Goal: Information Seeking & Learning: Check status

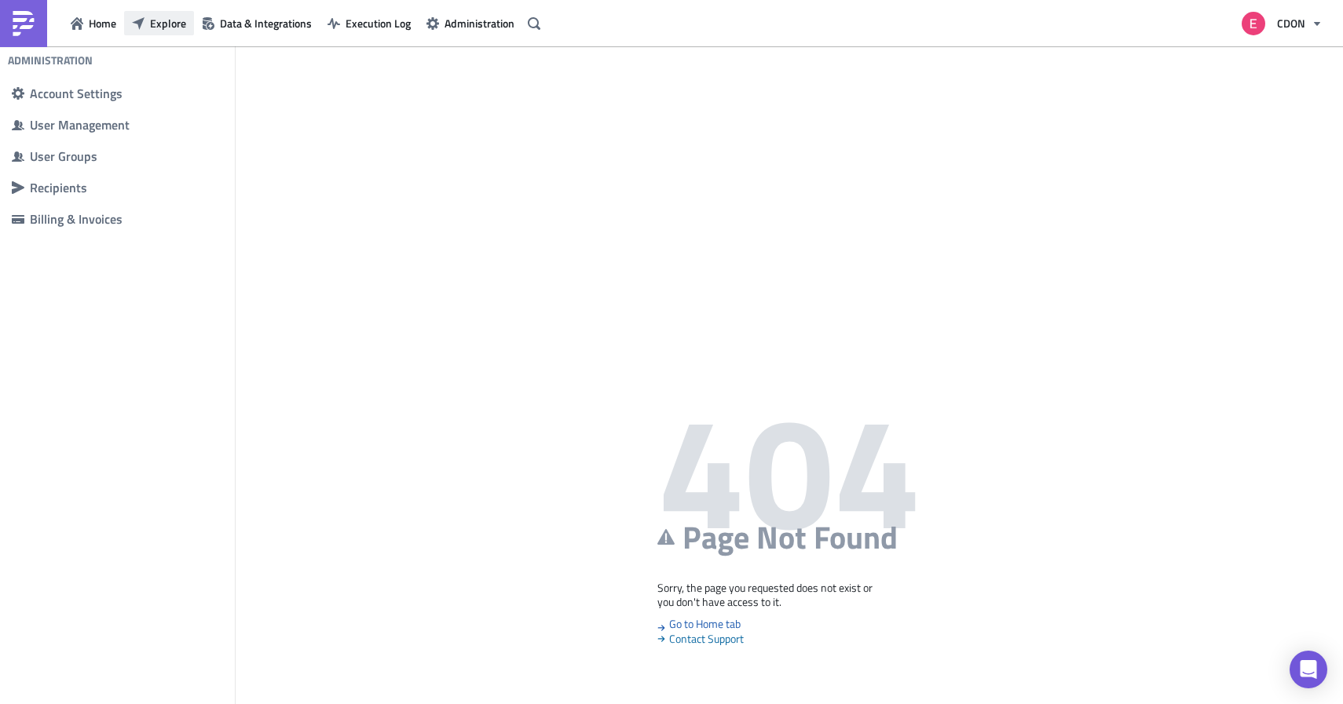
click at [175, 31] on span "Explore" at bounding box center [168, 23] width 36 height 16
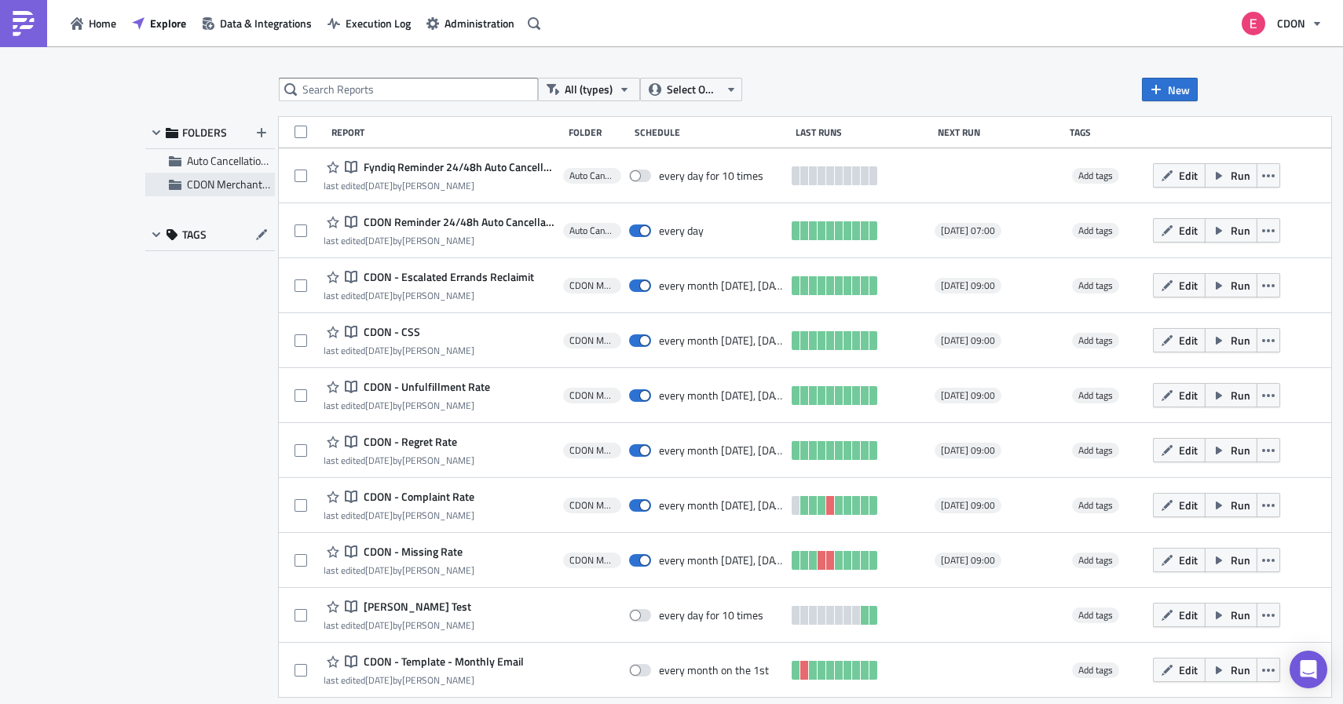
click at [196, 185] on span "CDON Merchant Communication" at bounding box center [262, 184] width 151 height 16
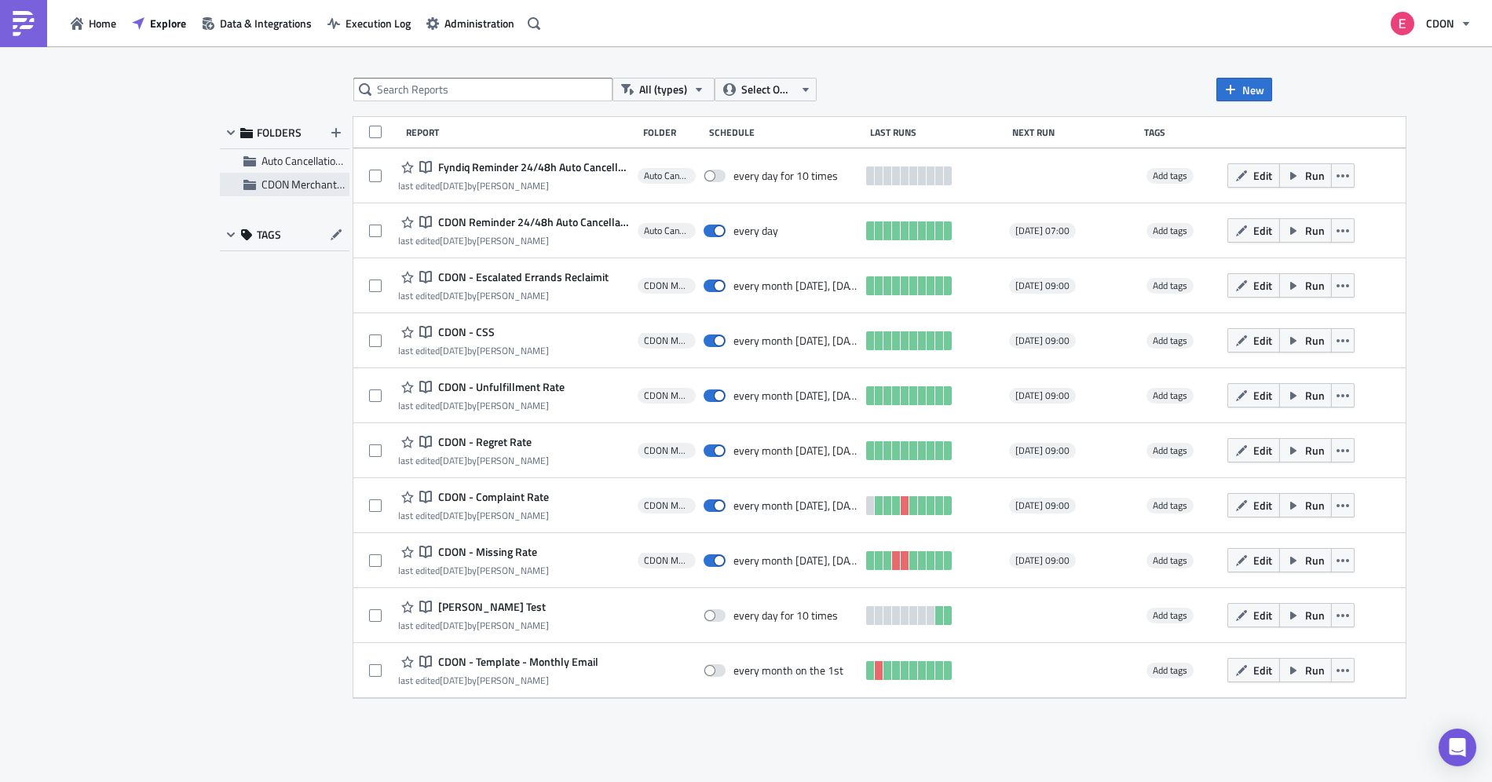
click at [299, 193] on div "CDON Merchant Communication" at bounding box center [285, 185] width 130 height 24
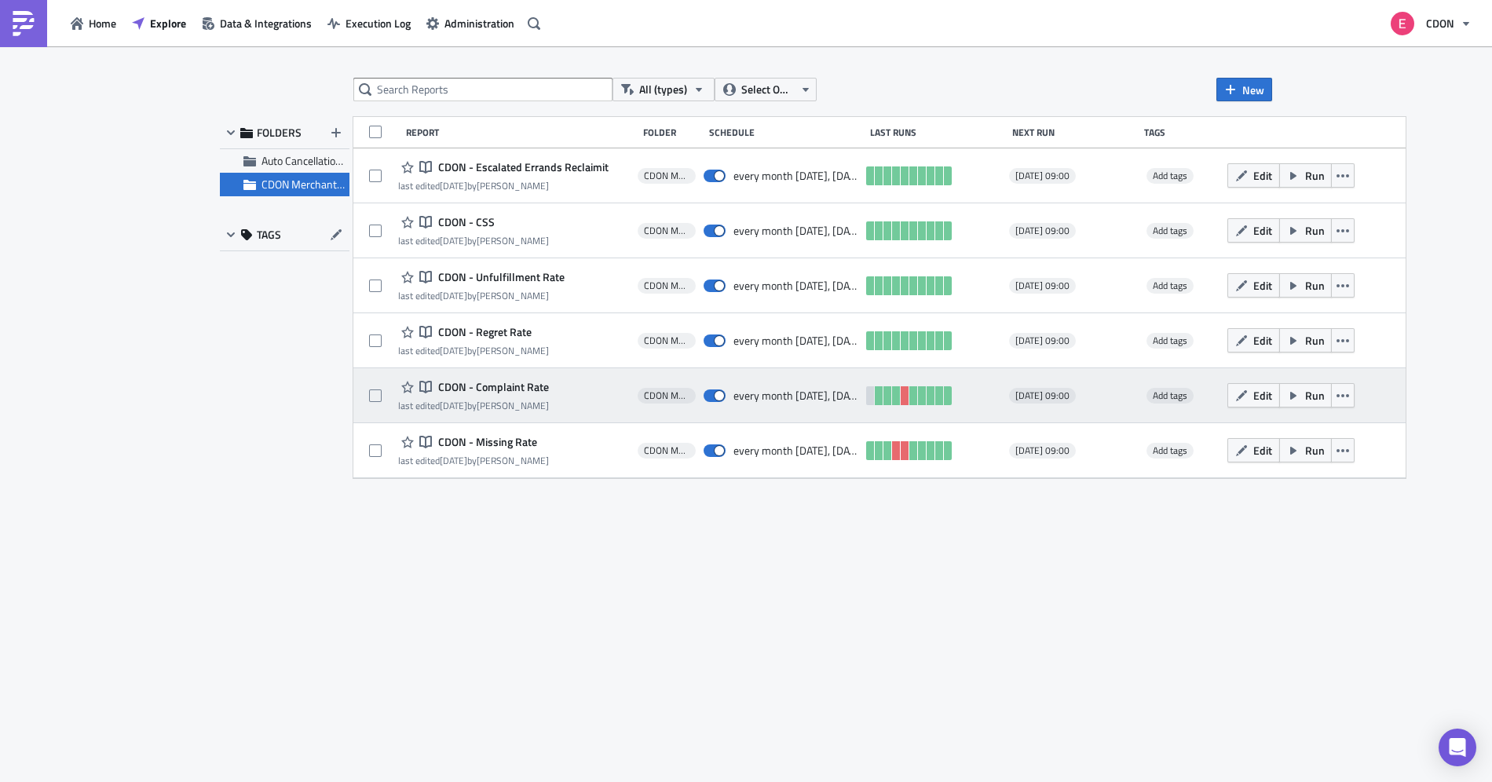
click at [479, 391] on span "CDON - Complaint Rate" at bounding box center [491, 387] width 115 height 14
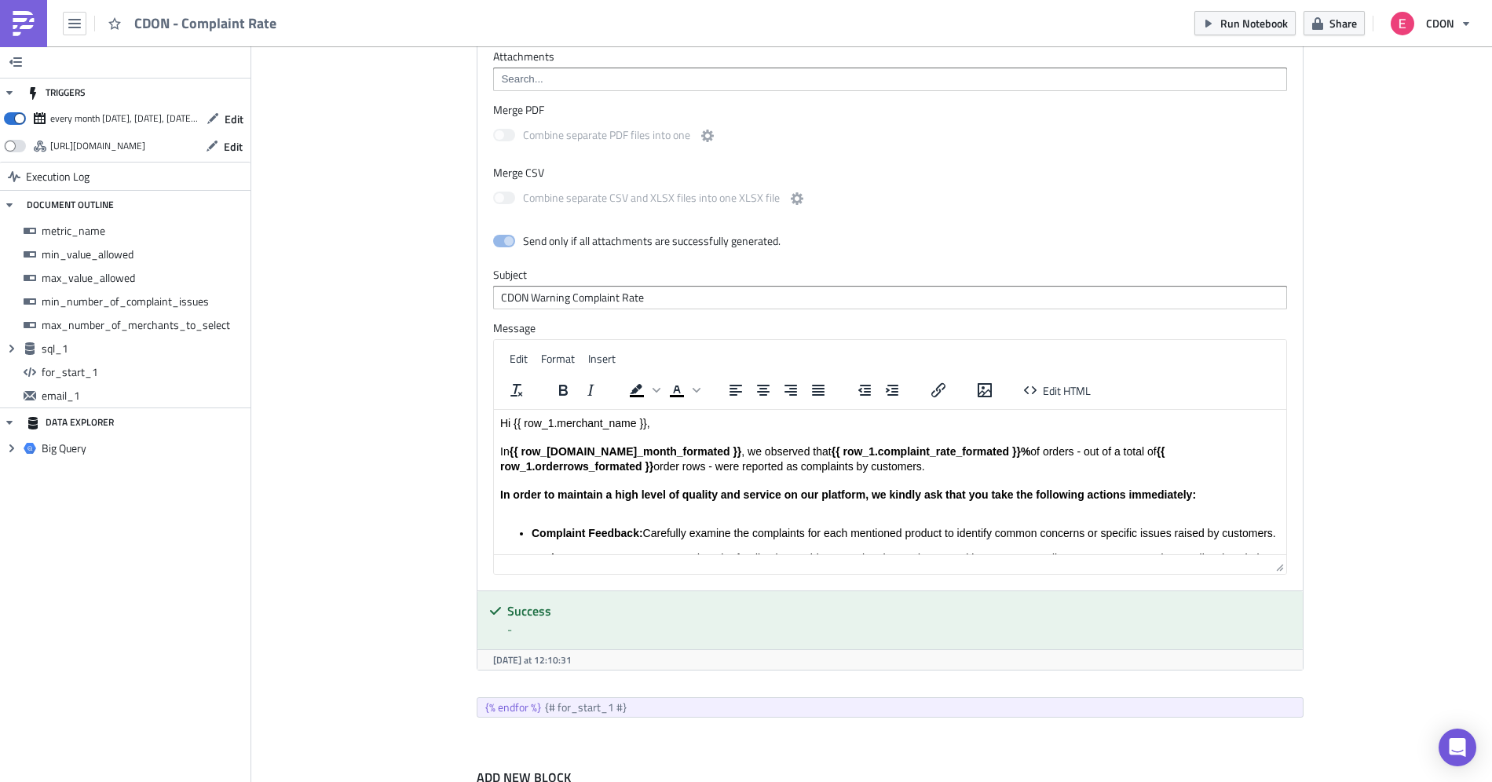
scroll to position [1536, 0]
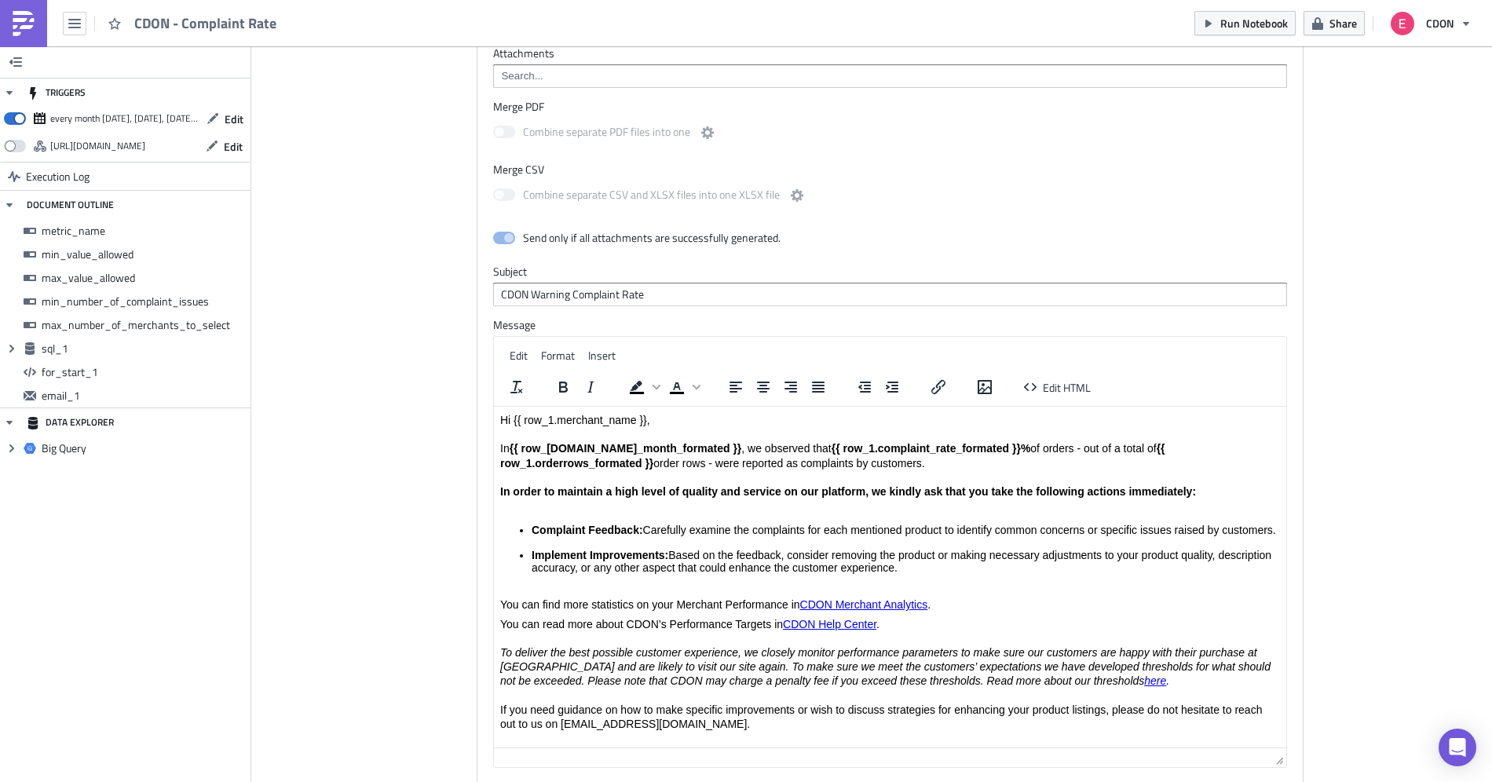
drag, startPoint x: 1280, startPoint y: 558, endPoint x: 1318, endPoint y: 825, distance: 270.5
click at [1318, 781] on html "CDON - Complaint Rate Run Notebook Share CDON TRIGGERS every month [DATE], [DAT…" at bounding box center [746, 392] width 1492 height 784
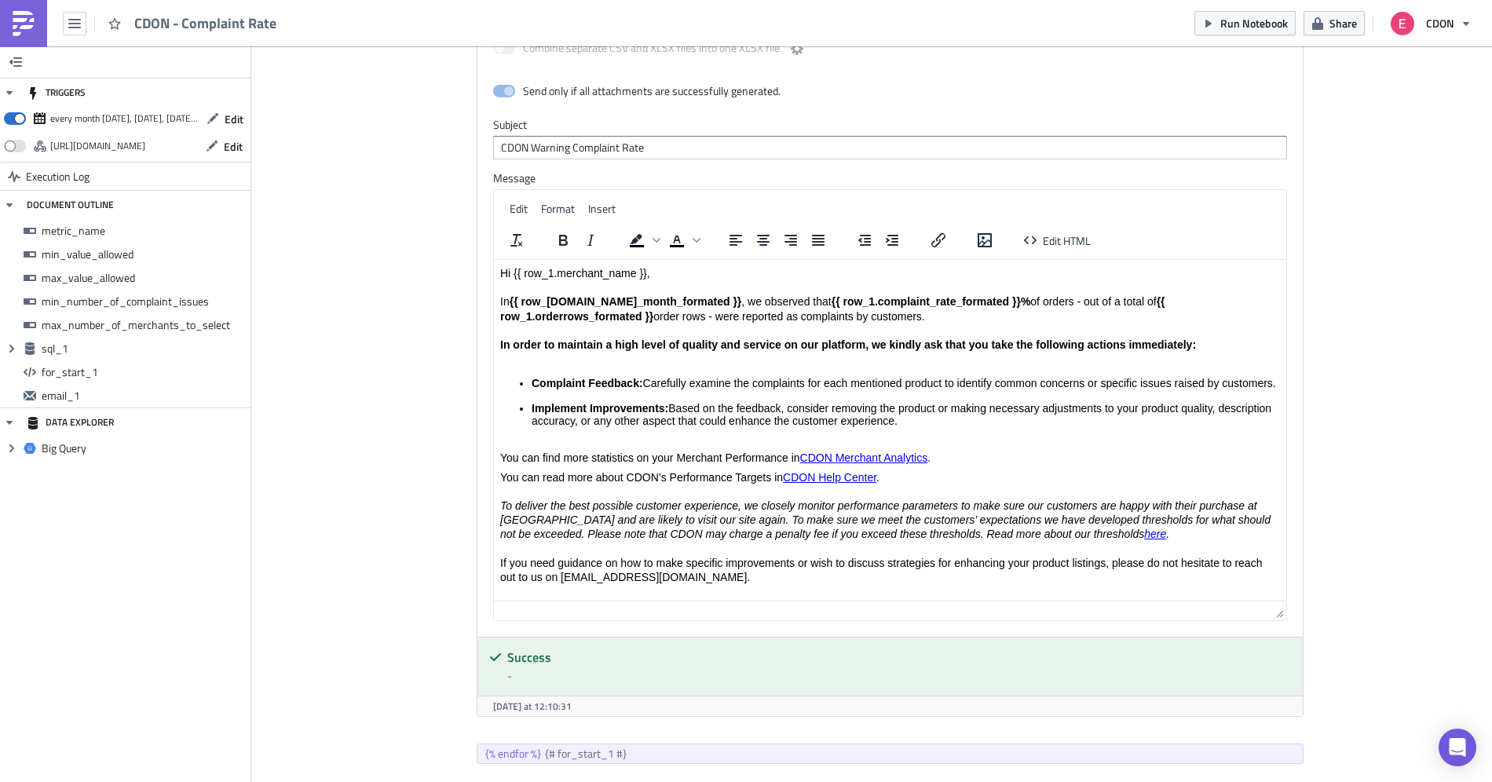
scroll to position [1684, 0]
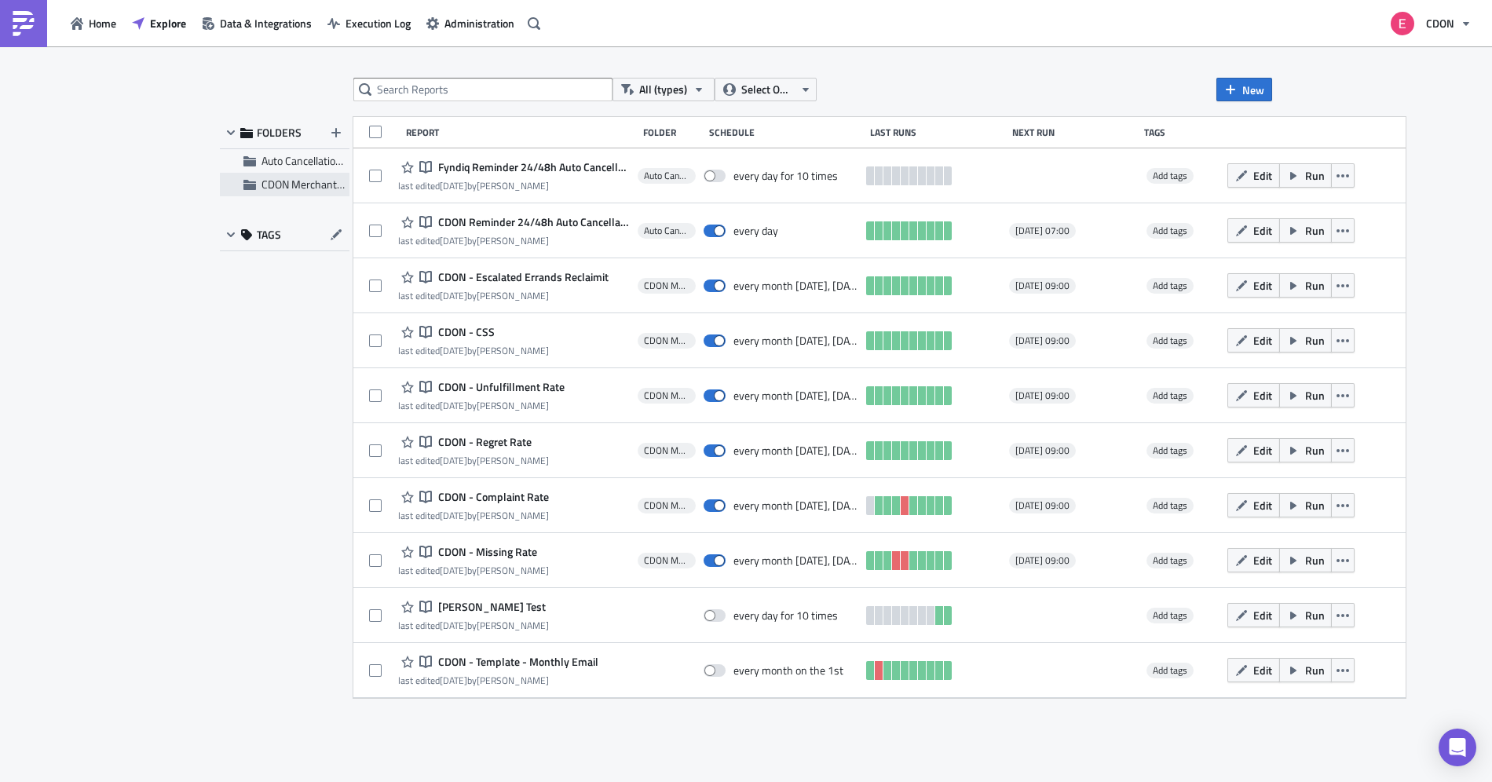
click at [295, 185] on span "CDON Merchant Communication" at bounding box center [336, 184] width 151 height 16
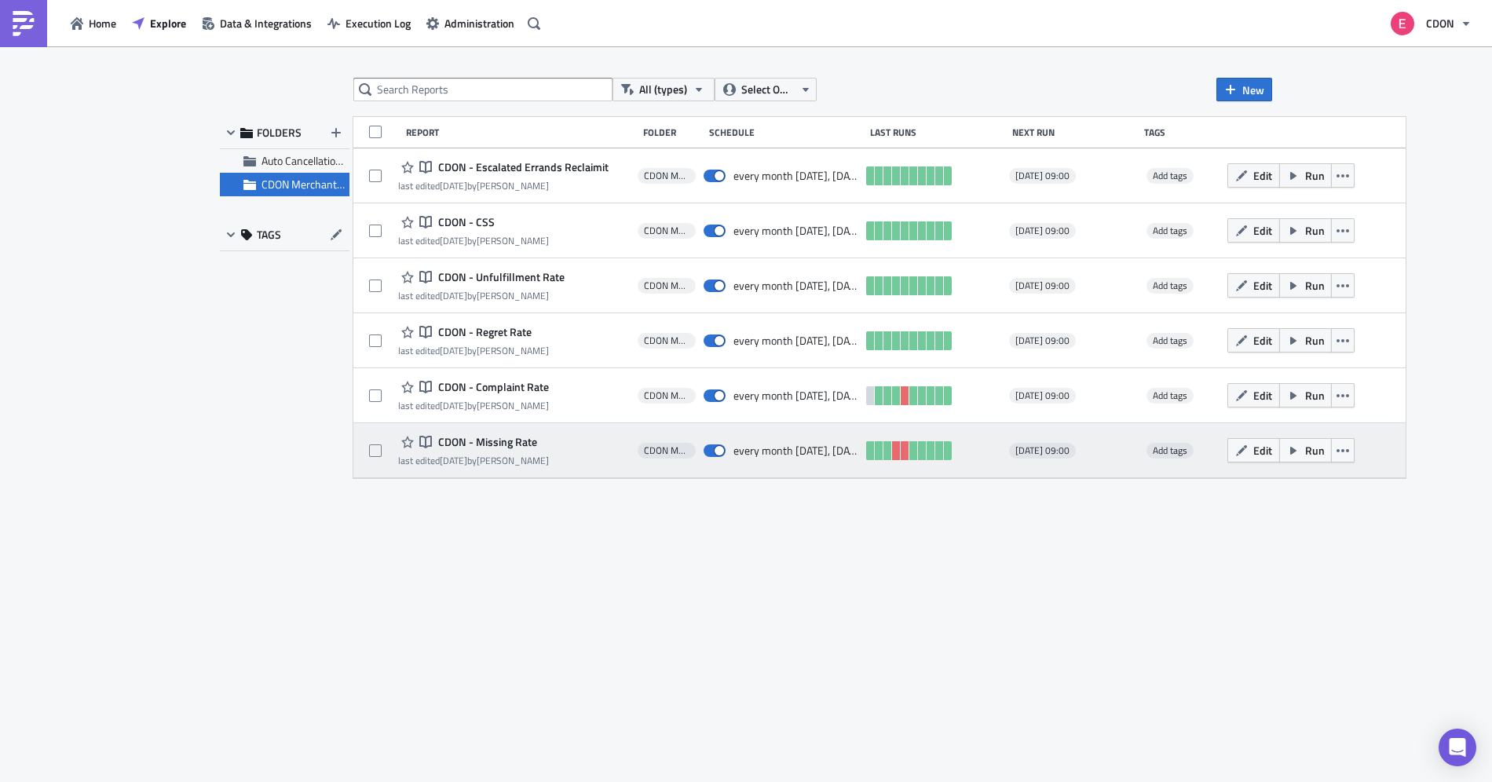
click at [502, 445] on span "CDON - Missing Rate" at bounding box center [485, 442] width 103 height 14
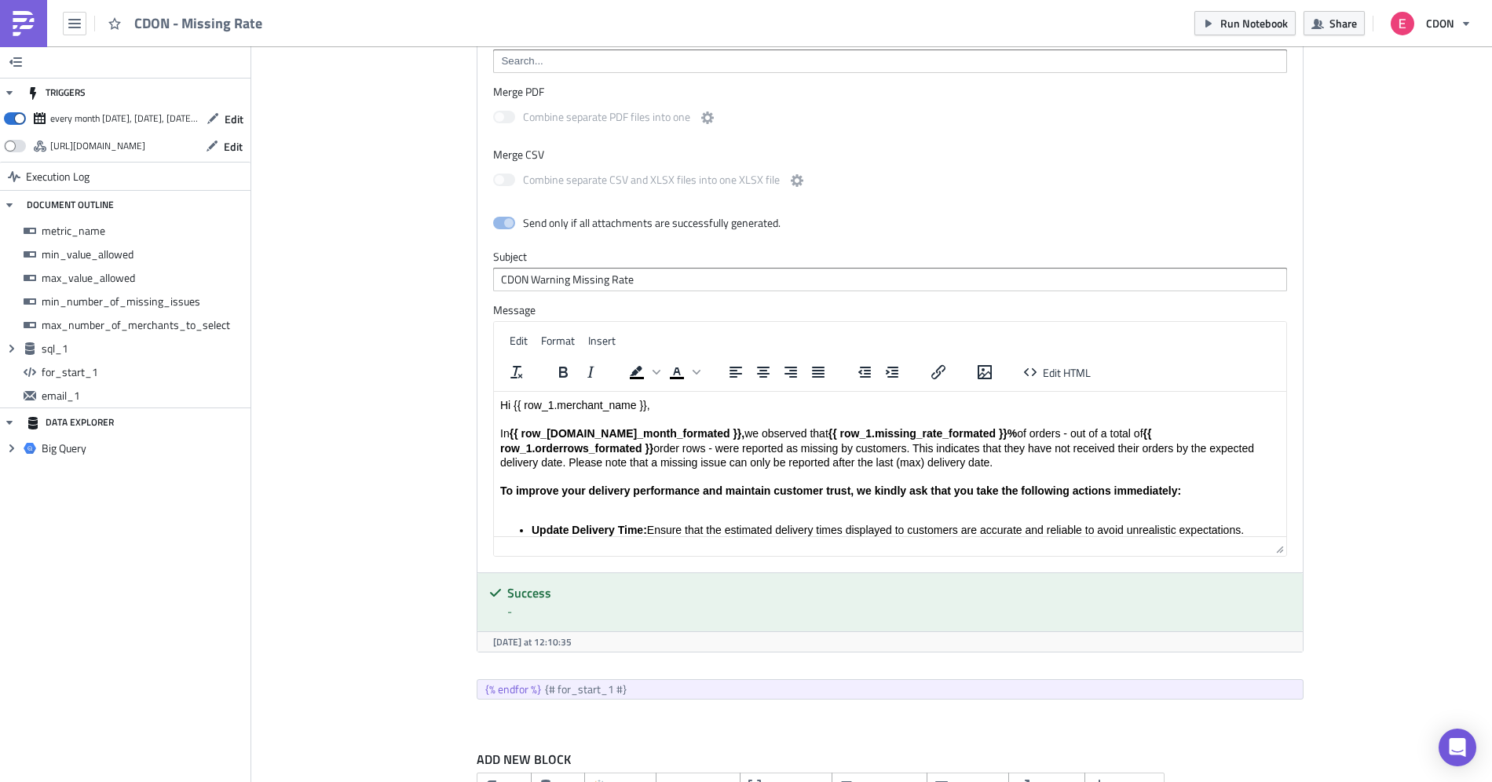
scroll to position [1560, 0]
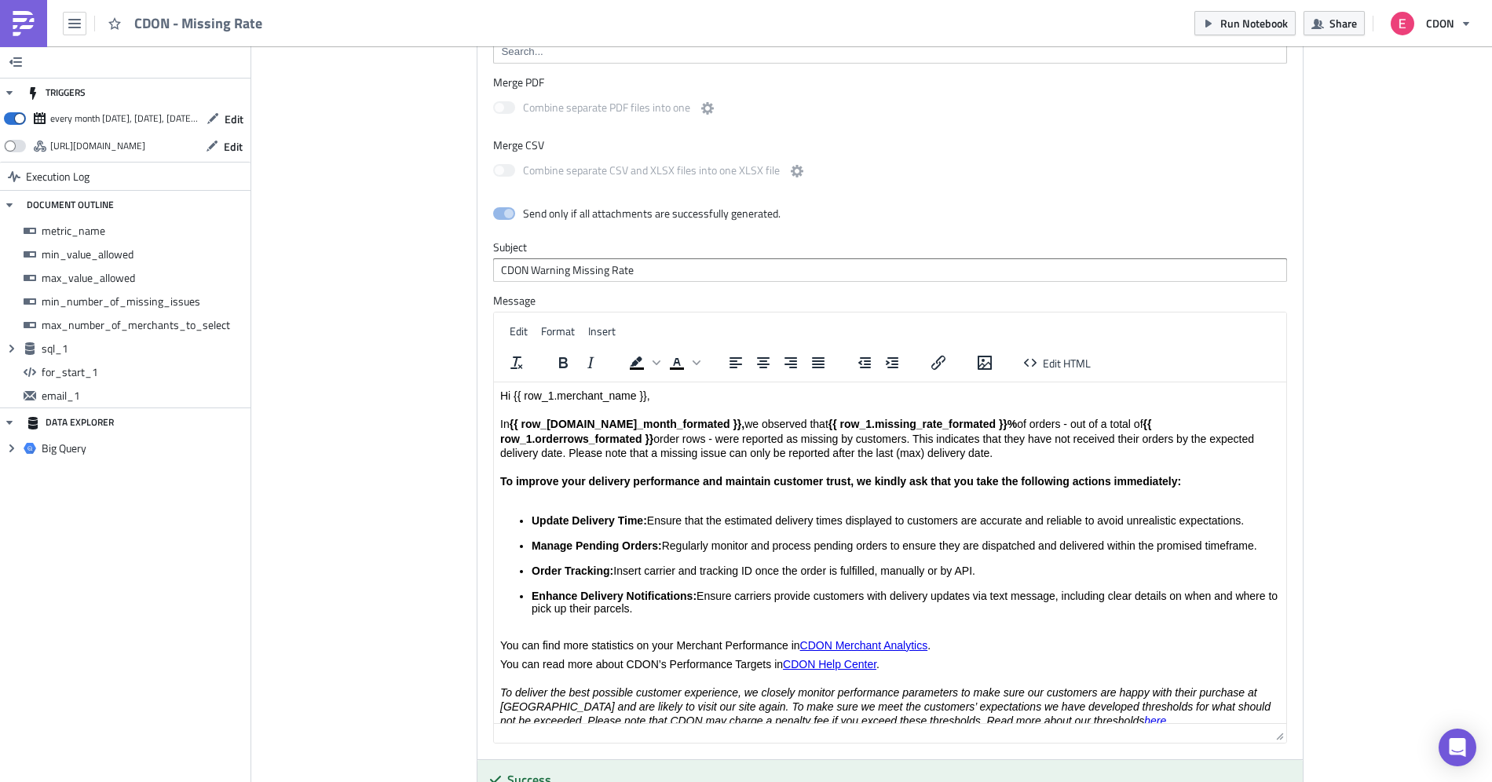
drag, startPoint x: 1282, startPoint y: 534, endPoint x: 1308, endPoint y: 825, distance: 292.5
click at [1308, 781] on html "CDON - Missing Rate Run Notebook Share CDON TRIGGERS every month on Monday, Tue…" at bounding box center [746, 392] width 1492 height 784
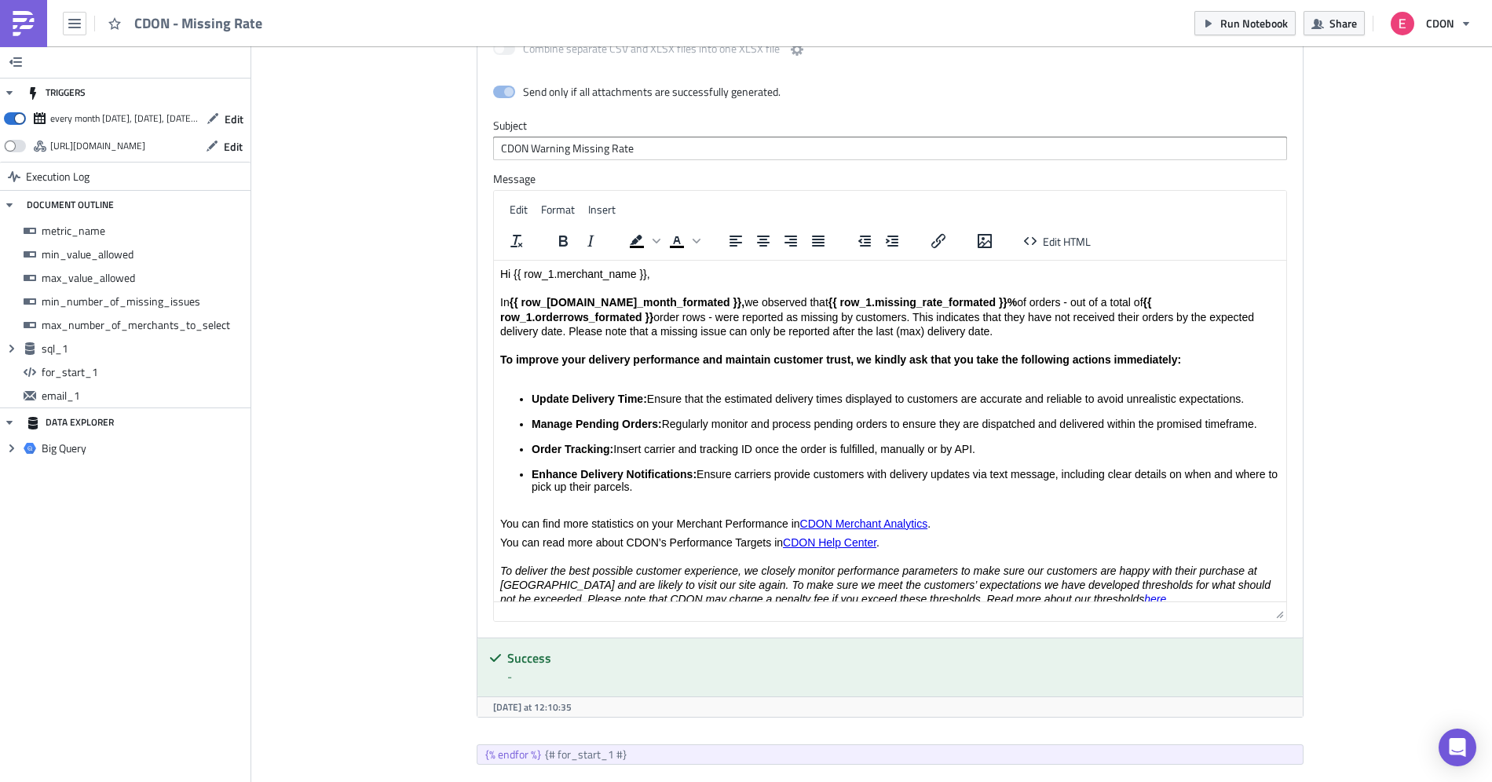
scroll to position [1680, 0]
